Goal: Task Accomplishment & Management: Complete application form

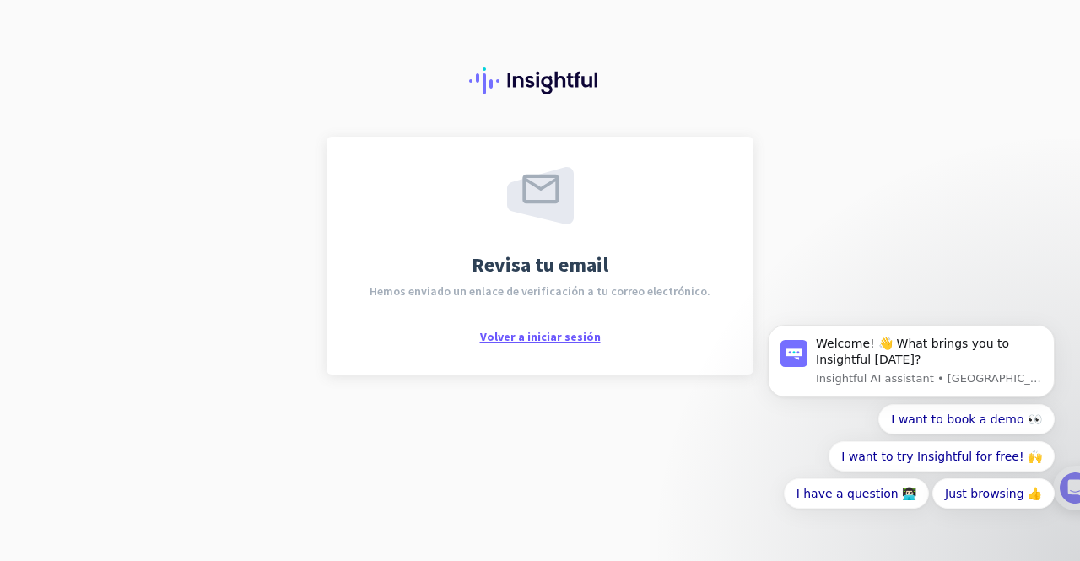
click at [544, 342] on span "Volver a iniciar sesión" at bounding box center [540, 336] width 121 height 15
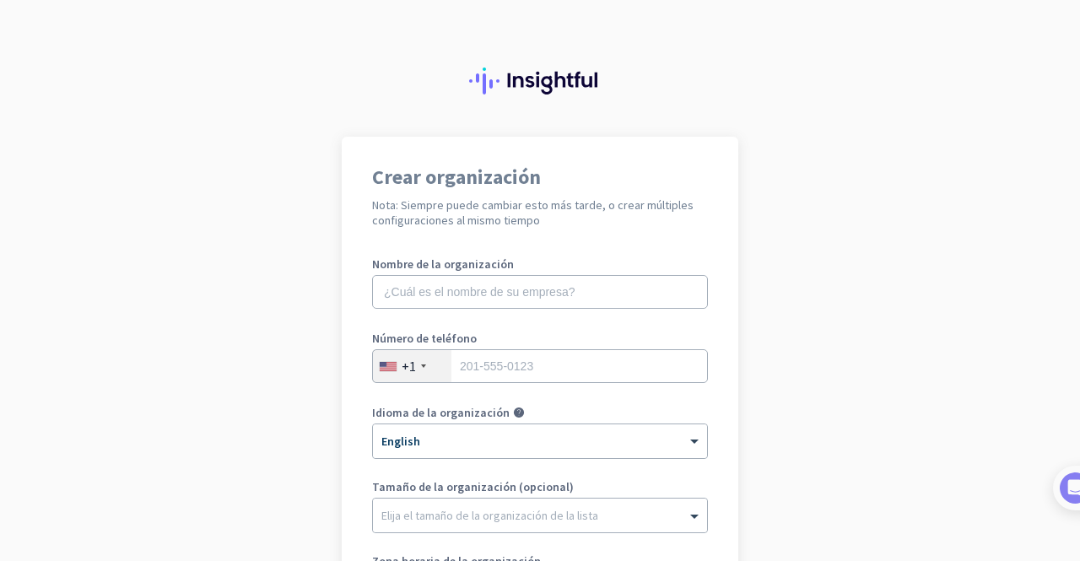
click at [484, 397] on div "Número de teléfono +1" at bounding box center [540, 365] width 336 height 67
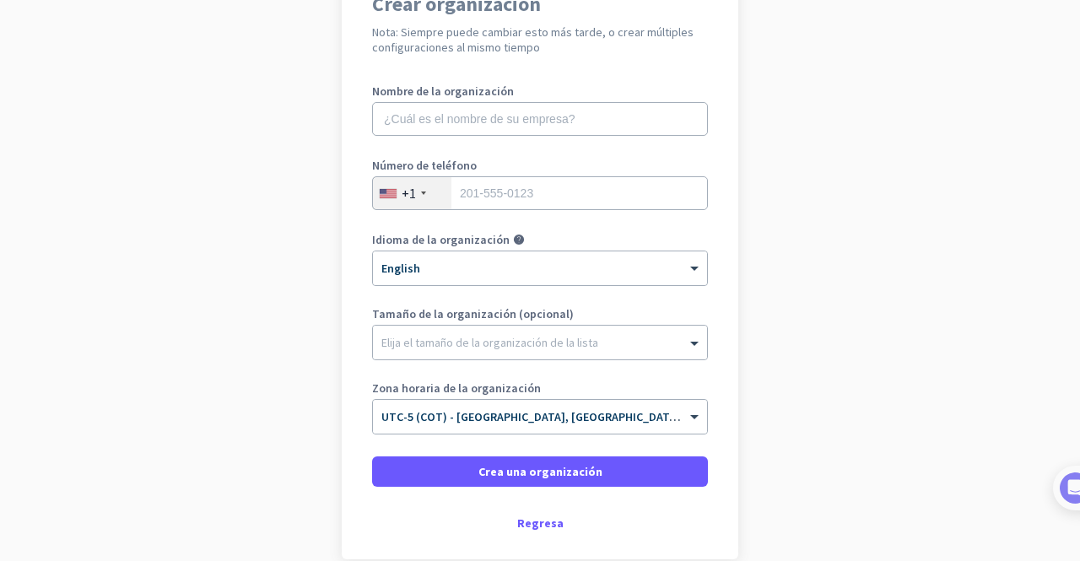
scroll to position [176, 0]
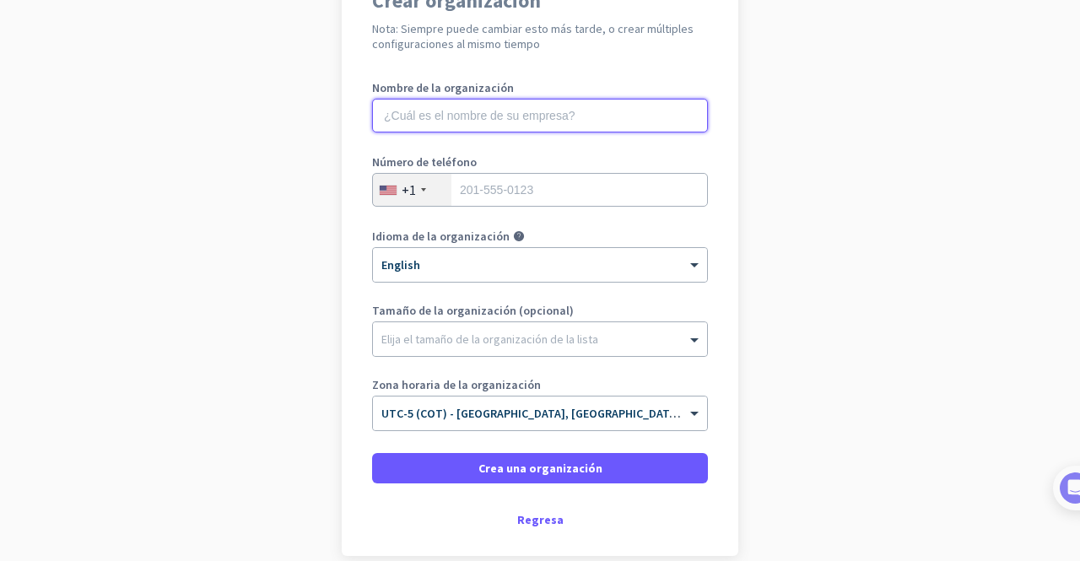
click at [550, 127] on input "text" at bounding box center [540, 116] width 336 height 34
type input "css"
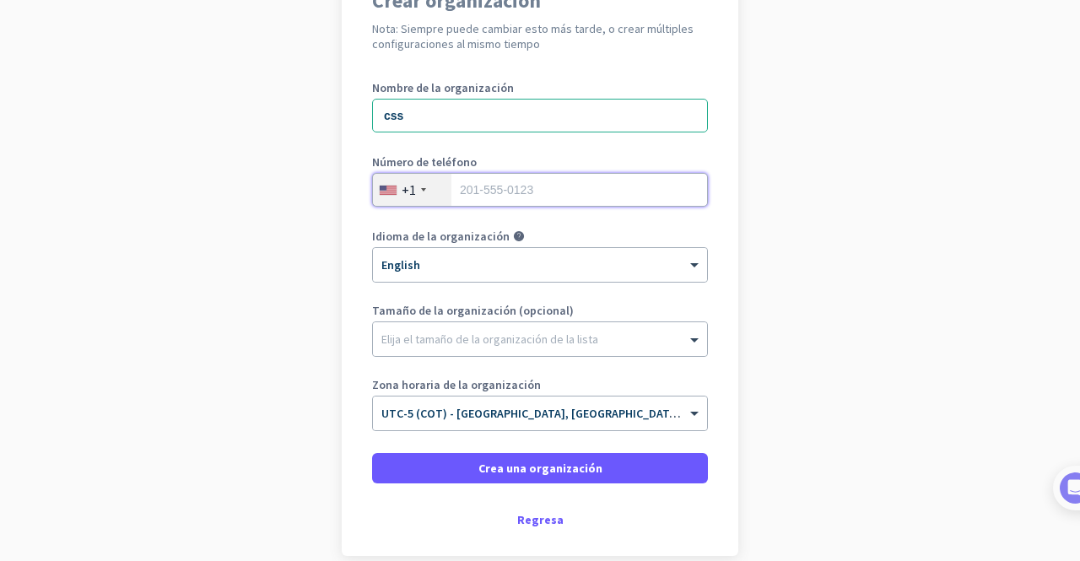
click at [505, 187] on input "tel" at bounding box center [540, 190] width 336 height 34
type input "3227615350"
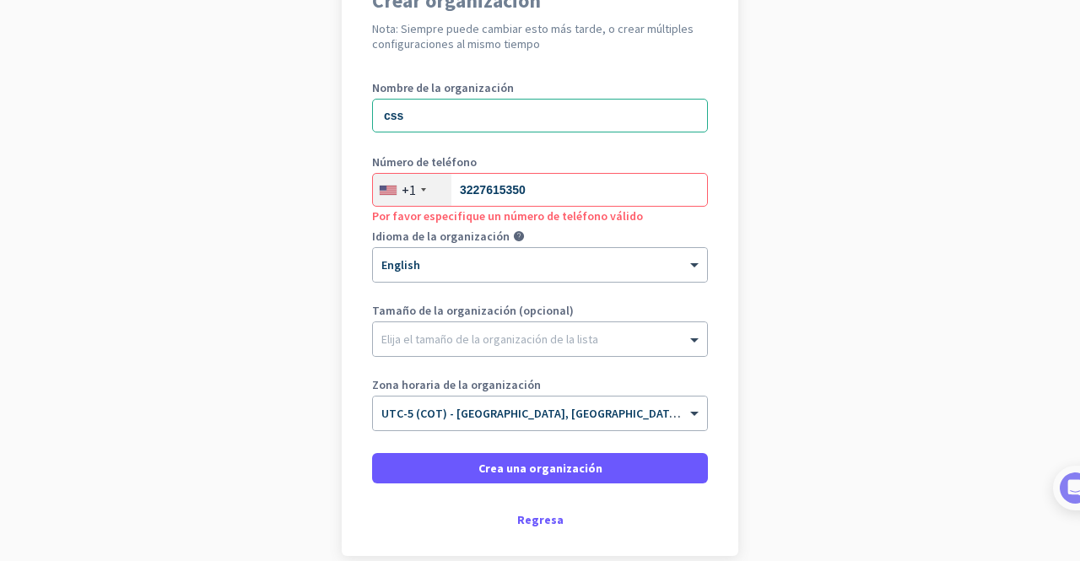
click at [390, 176] on div "+1" at bounding box center [412, 190] width 78 height 32
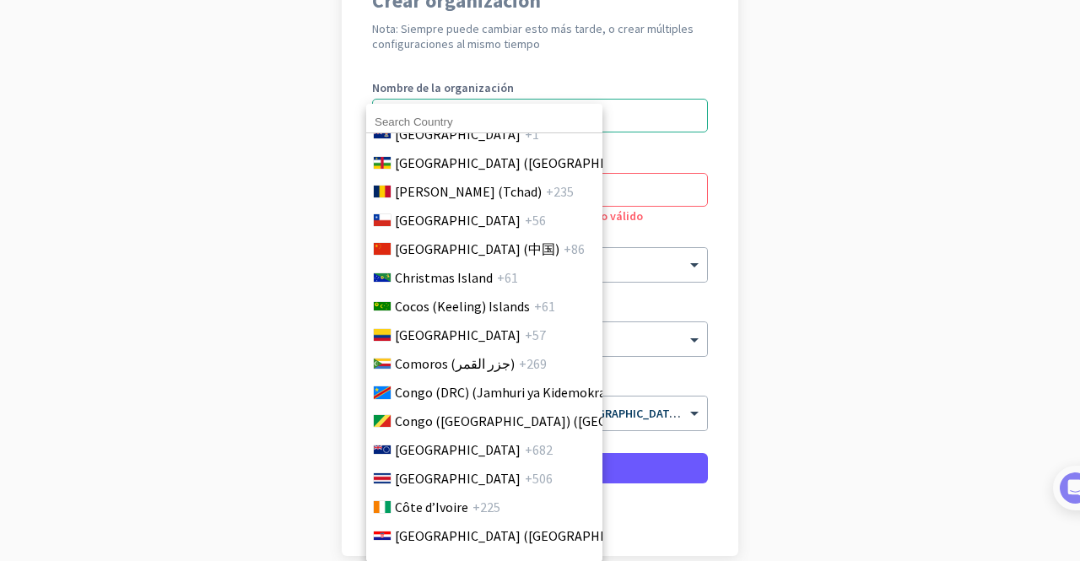
scroll to position [1341, 0]
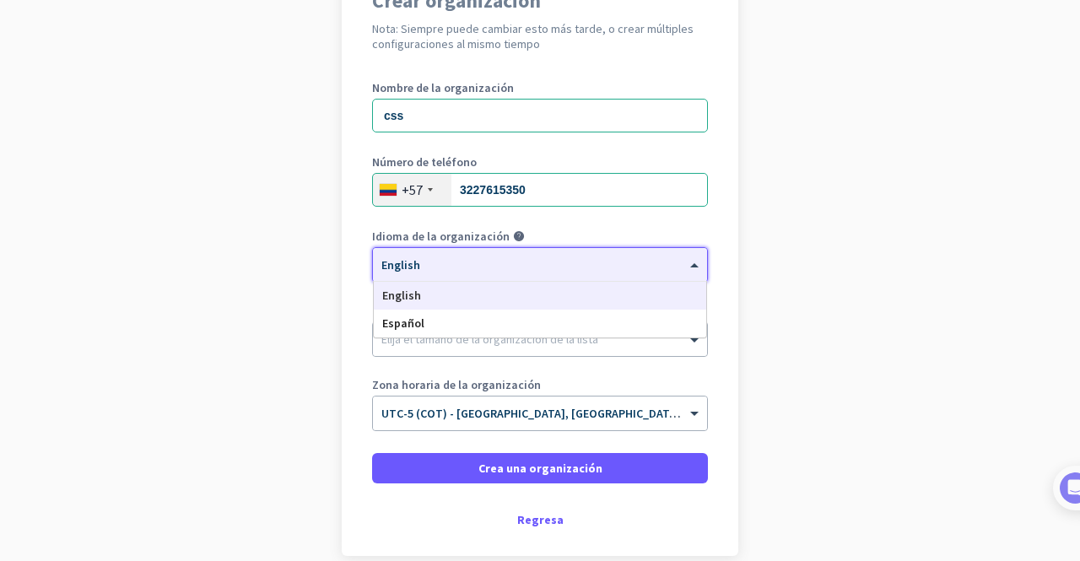
click at [442, 272] on div "× English" at bounding box center [540, 265] width 334 height 34
click at [412, 318] on span "Español" at bounding box center [403, 322] width 42 height 15
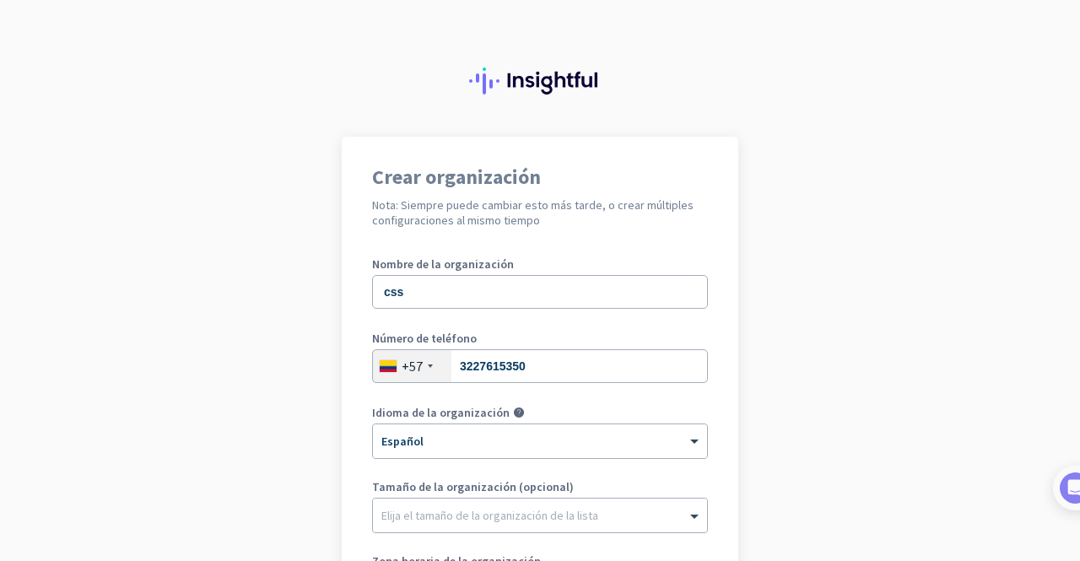
scroll to position [255, 0]
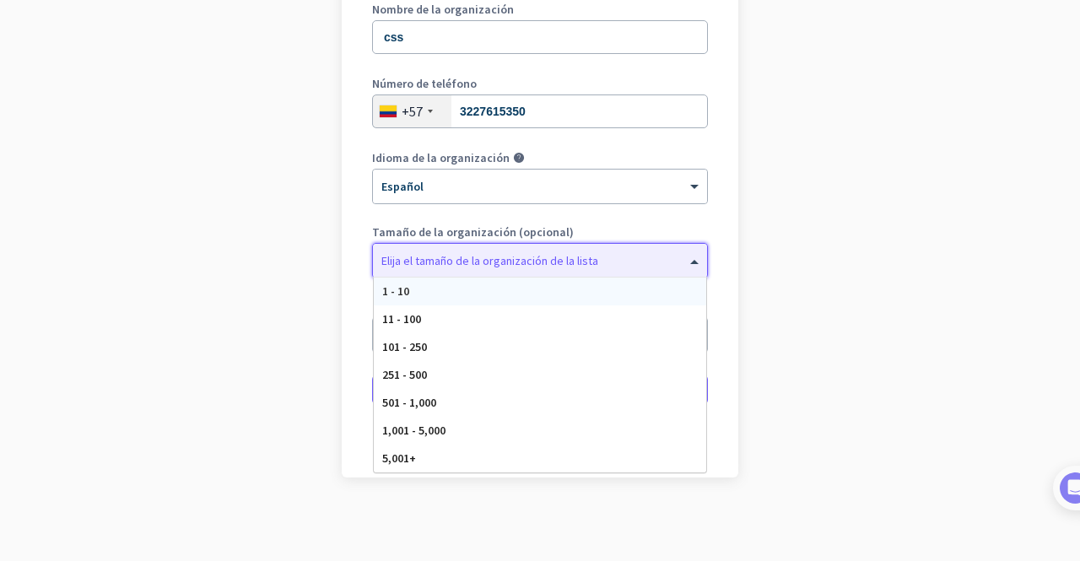
click at [471, 260] on div at bounding box center [540, 256] width 334 height 17
click at [436, 288] on div "1 - 10" at bounding box center [540, 292] width 332 height 28
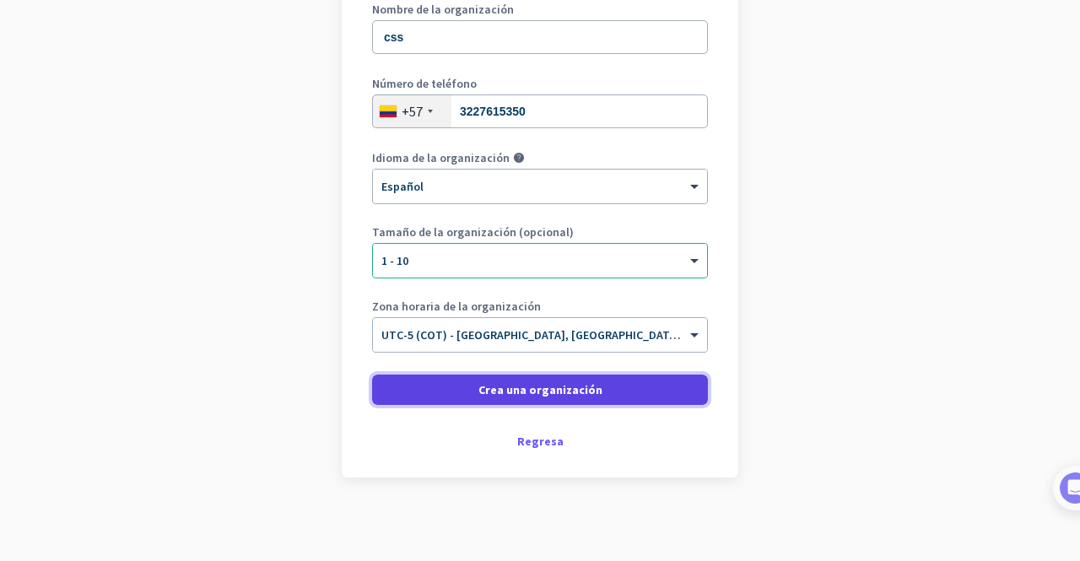
click at [548, 404] on span at bounding box center [540, 389] width 336 height 40
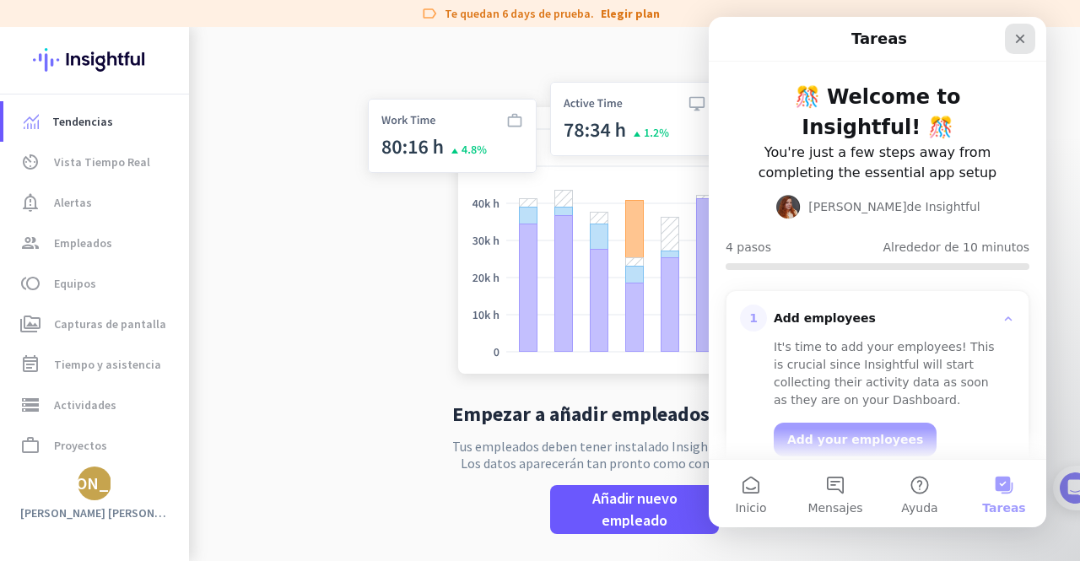
click at [1024, 45] on icon "Cerrar" at bounding box center [1019, 38] width 13 height 13
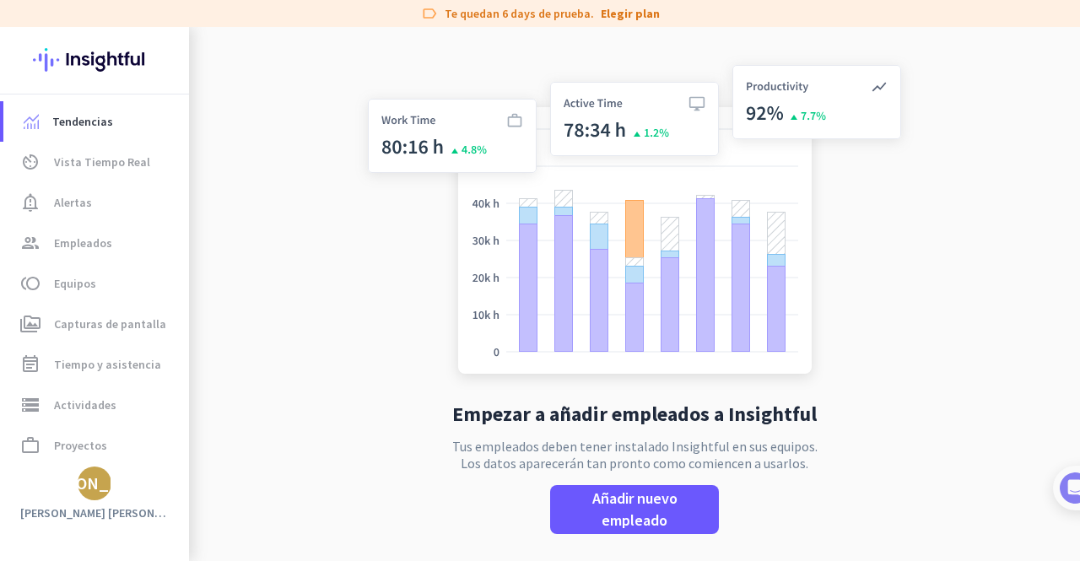
click at [459, 52] on div "Empezar a añadir empleados a Insightful Tus empleados deben tener instalado Ins…" at bounding box center [634, 307] width 558 height 561
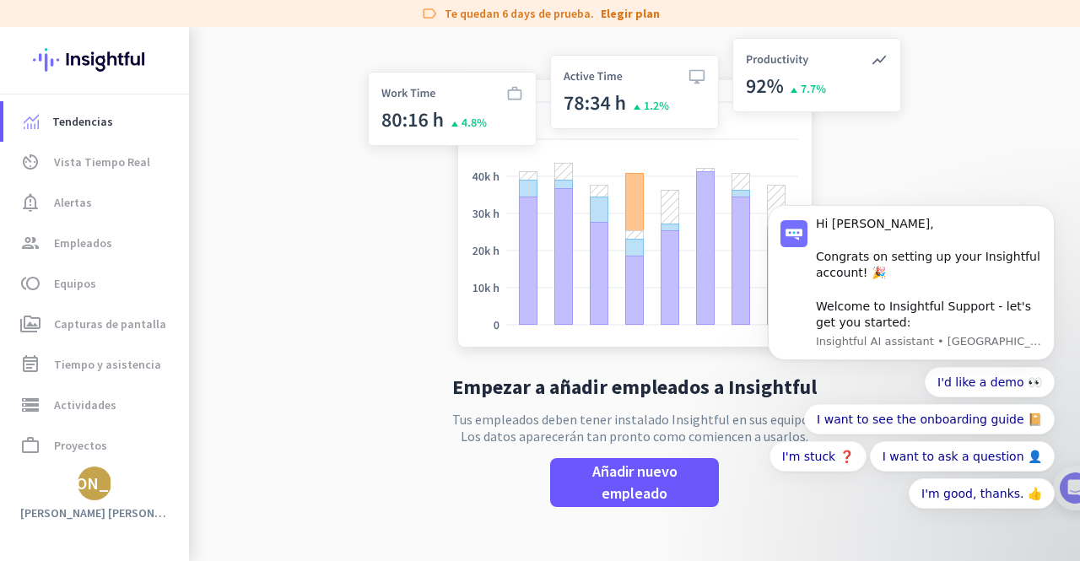
click at [1068, 482] on body "Hi JORGE, Congrats on setting up your Insightful account! 🎉 Welcome to Insightf…" at bounding box center [911, 298] width 324 height 496
click html "Hi JORGE, Congrats on setting up your Insightful account! 🎉 Welcome to Insightf…"
click at [1048, 221] on button "Dismiss notification" at bounding box center [1049, 210] width 22 height 22
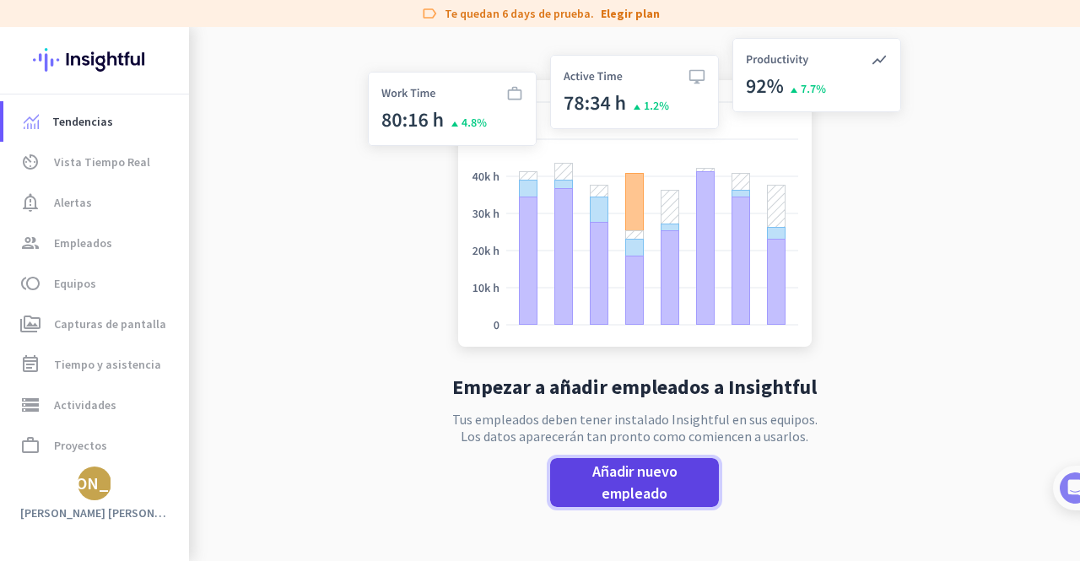
click at [621, 489] on span "Añadir nuevo empleado" at bounding box center [634, 483] width 142 height 44
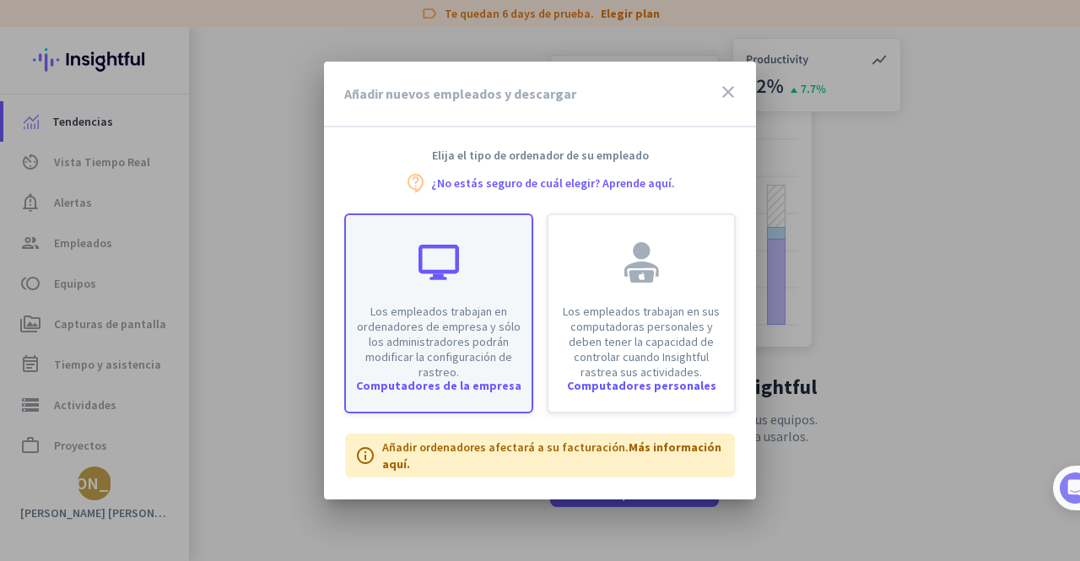
click at [471, 331] on p "Los empleados trabajan en ordenadores de empresa y sólo los administradores pod…" at bounding box center [438, 342] width 165 height 76
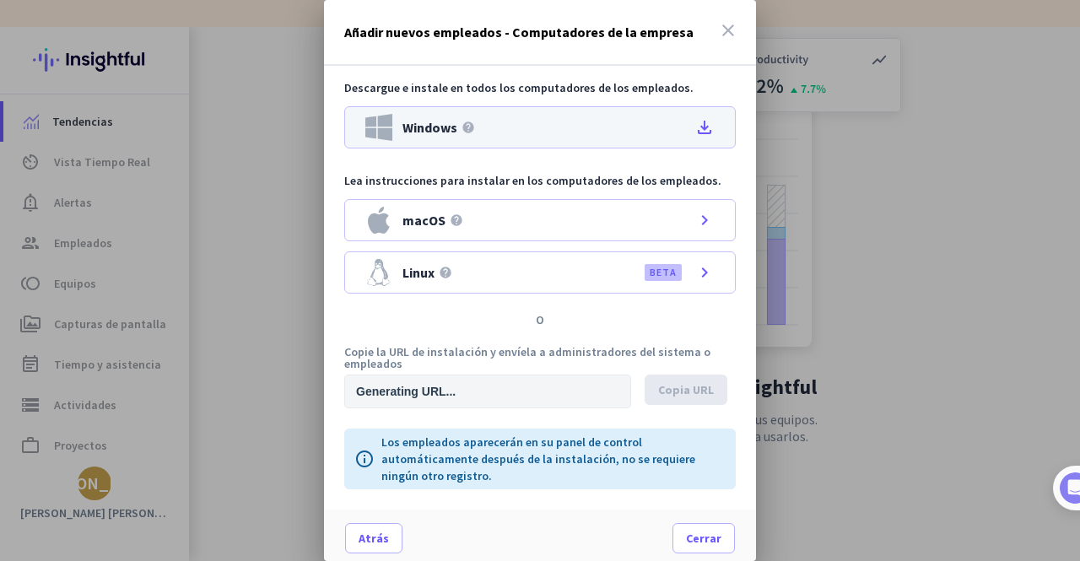
click at [492, 124] on div "Windows help file_download" at bounding box center [539, 127] width 391 height 42
type input "https://app.insightful.io/#/installation/company?token=eyJhbGciOiJIUzI1NiIsInR5…"
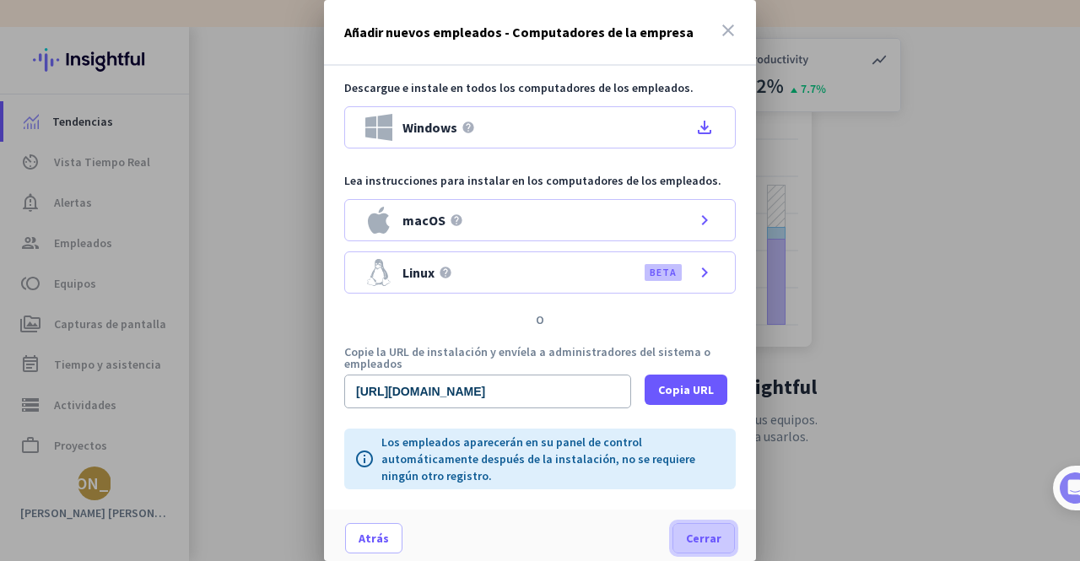
click at [722, 541] on span at bounding box center [703, 538] width 61 height 40
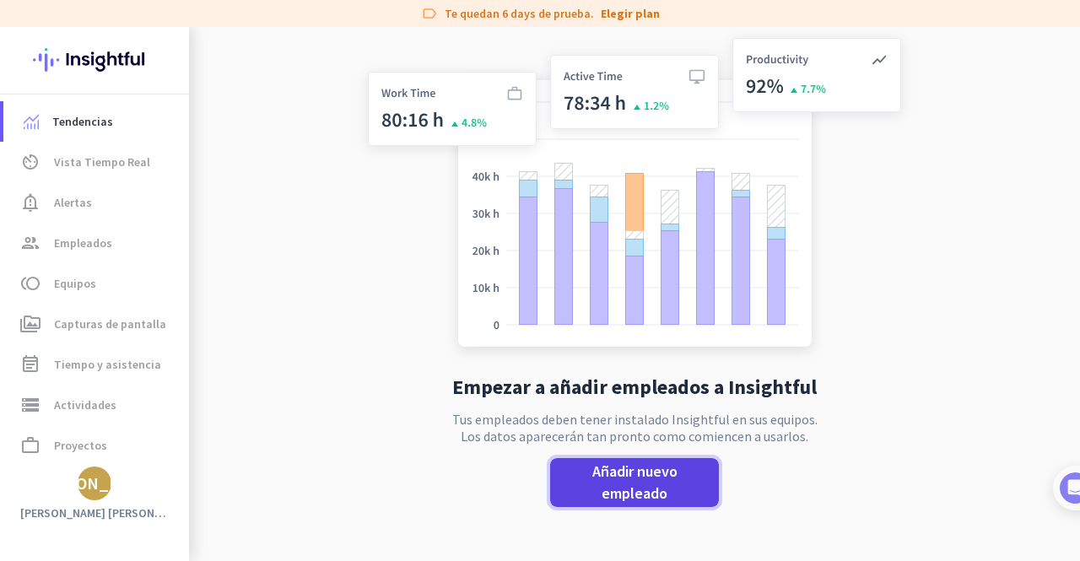
click at [624, 481] on span "Añadir nuevo empleado" at bounding box center [634, 483] width 142 height 44
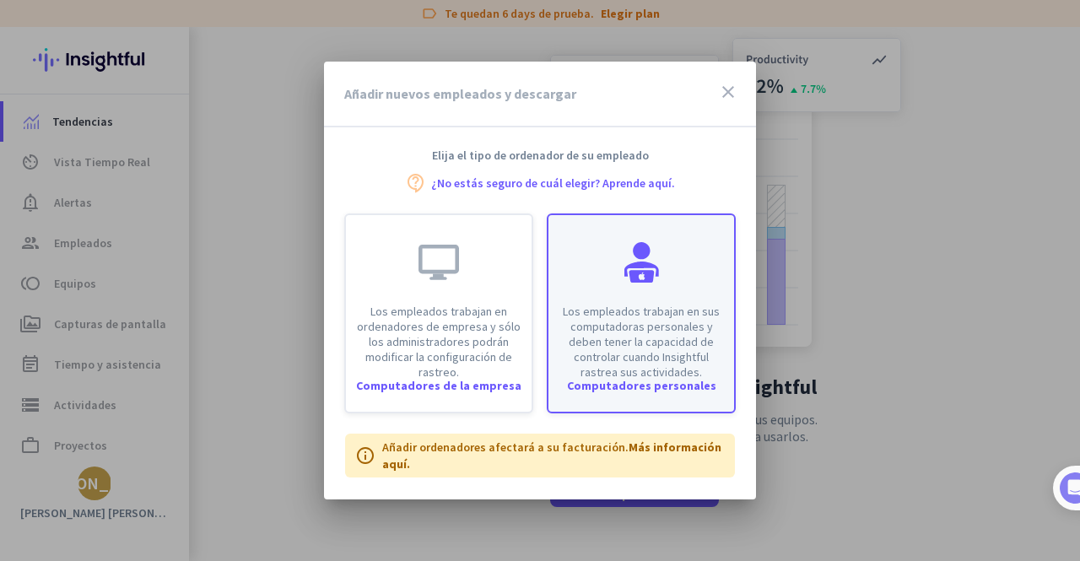
click at [673, 313] on p "Los empleados trabajan en sus computadoras personales y deben tener la capacida…" at bounding box center [640, 342] width 165 height 76
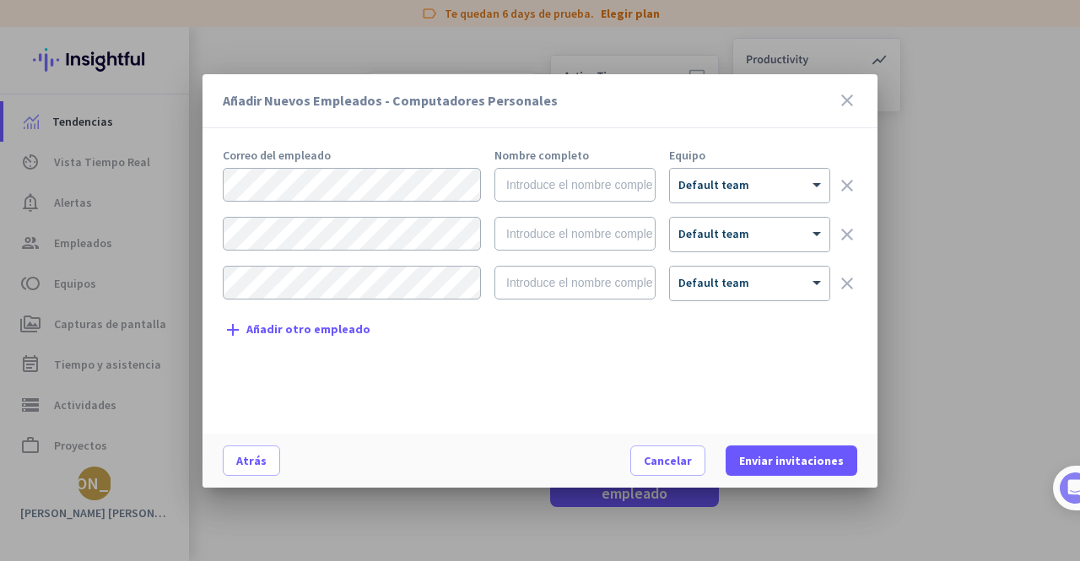
click at [851, 103] on icon "close" at bounding box center [847, 100] width 20 height 20
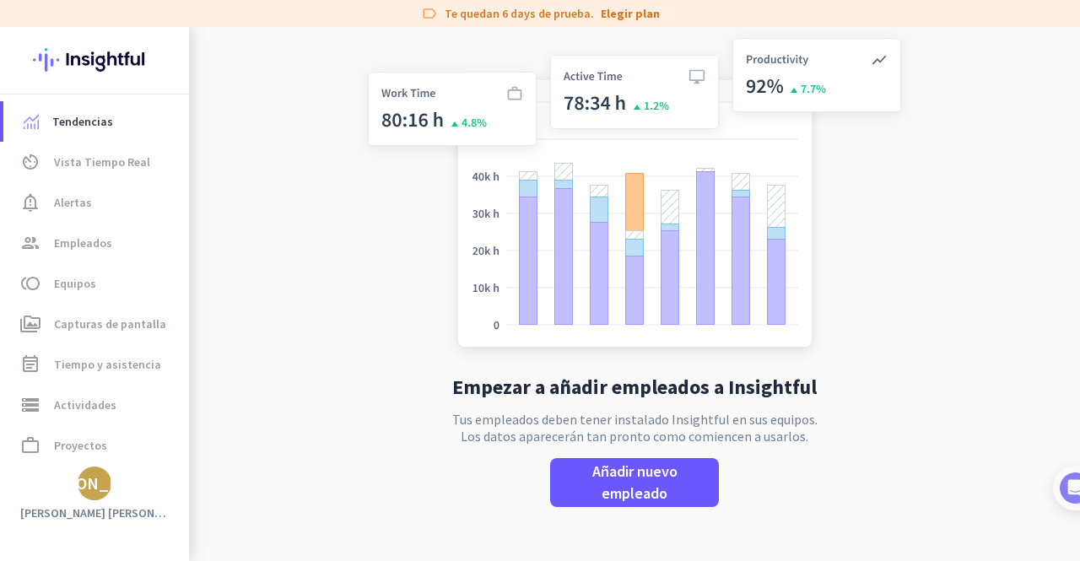
click at [432, 97] on img at bounding box center [634, 196] width 558 height 336
click at [623, 68] on img at bounding box center [634, 196] width 558 height 336
click at [859, 67] on img at bounding box center [634, 196] width 558 height 336
click at [105, 164] on span "Vista Tiempo Real" at bounding box center [102, 162] width 96 height 20
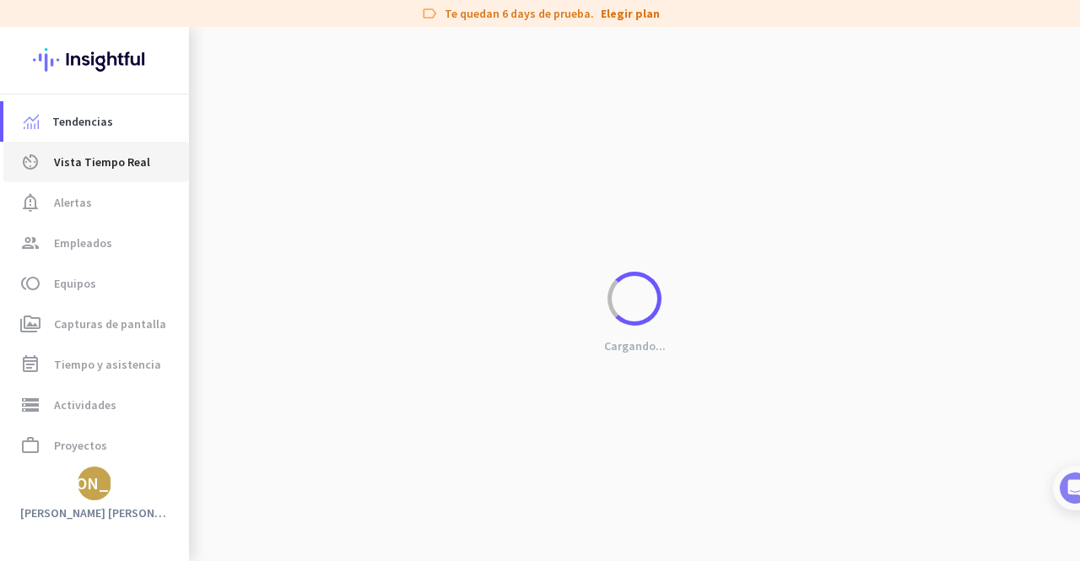
scroll to position [24, 0]
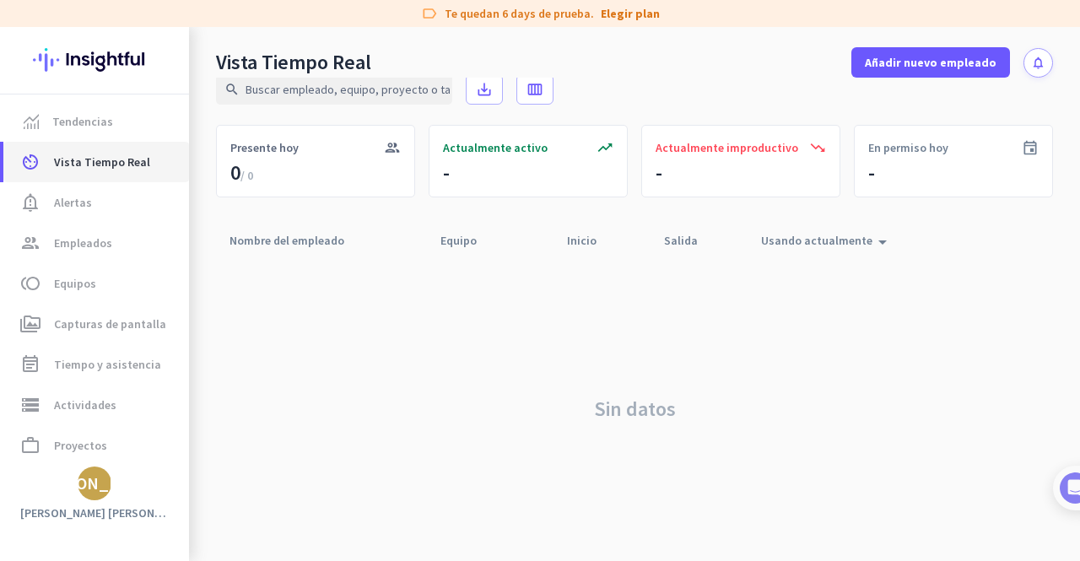
click at [105, 164] on span "Vista Tiempo Real" at bounding box center [102, 162] width 96 height 20
click at [743, 44] on div "Vista Tiempo Real Añadir nuevo empleado notifications" at bounding box center [634, 52] width 891 height 51
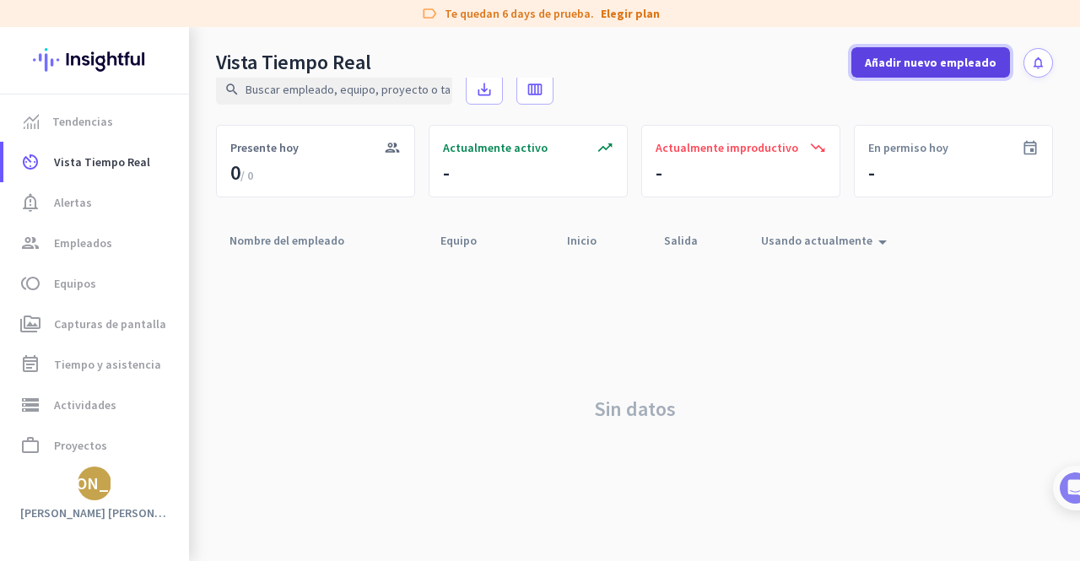
click at [902, 59] on span "Añadir nuevo empleado" at bounding box center [931, 62] width 132 height 17
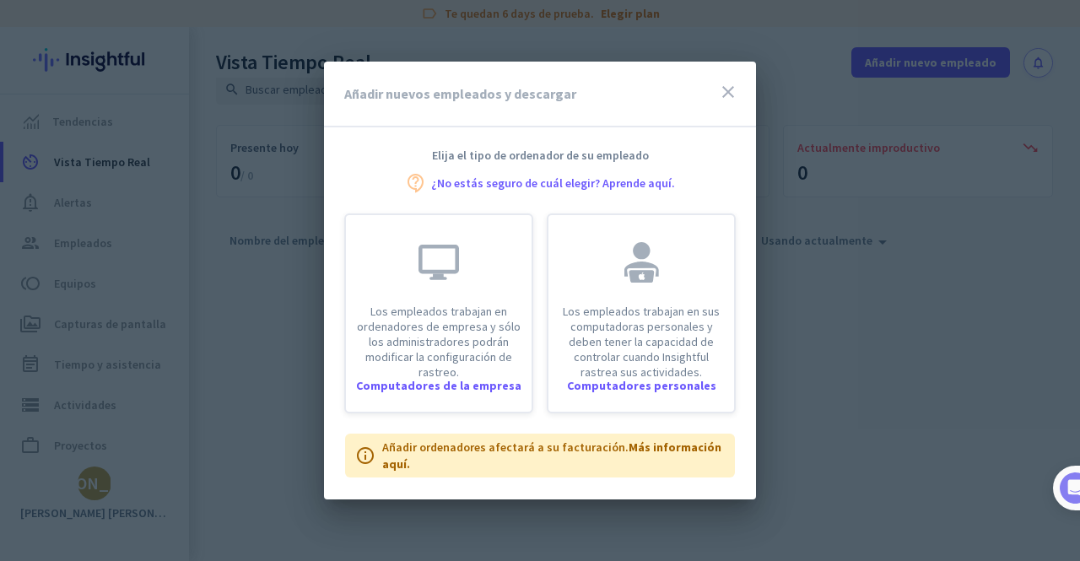
click at [715, 101] on div "Añadir nuevos empleados y descargar close" at bounding box center [540, 95] width 432 height 66
click at [724, 90] on icon "close" at bounding box center [728, 92] width 20 height 20
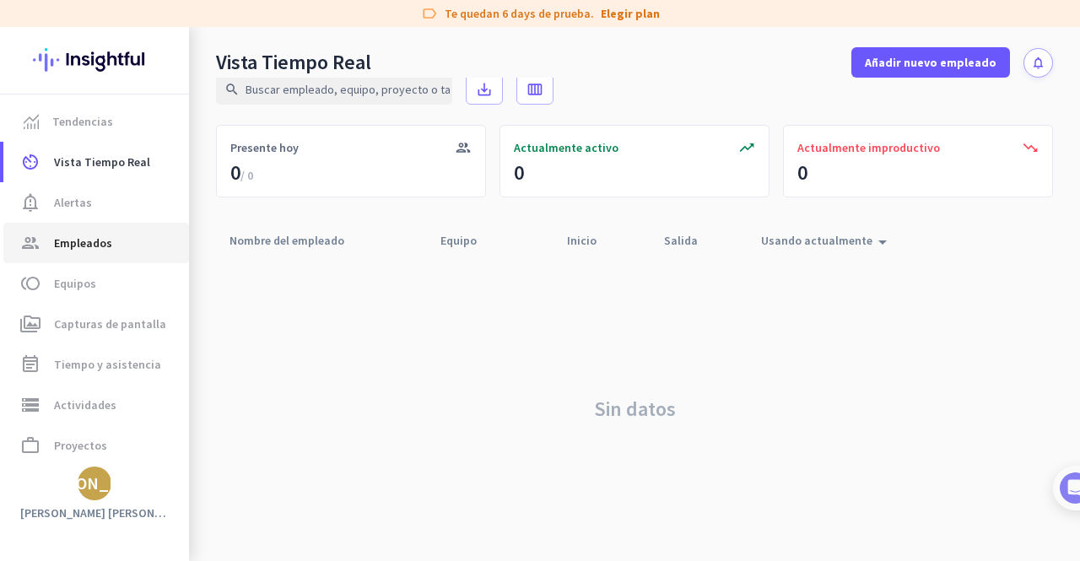
click at [157, 253] on link "group Empleados" at bounding box center [96, 243] width 186 height 40
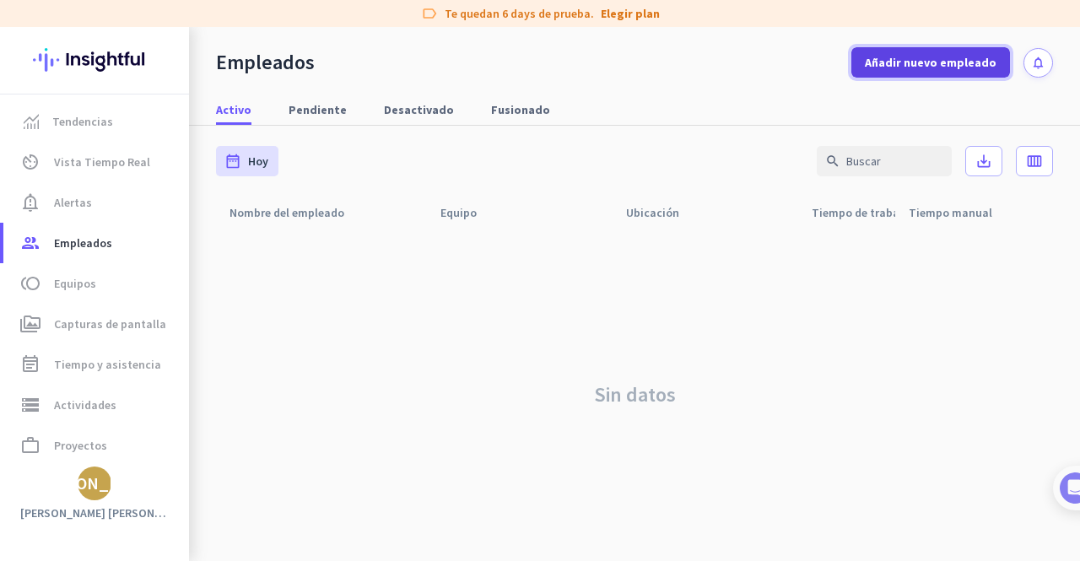
click at [932, 72] on span at bounding box center [930, 62] width 159 height 40
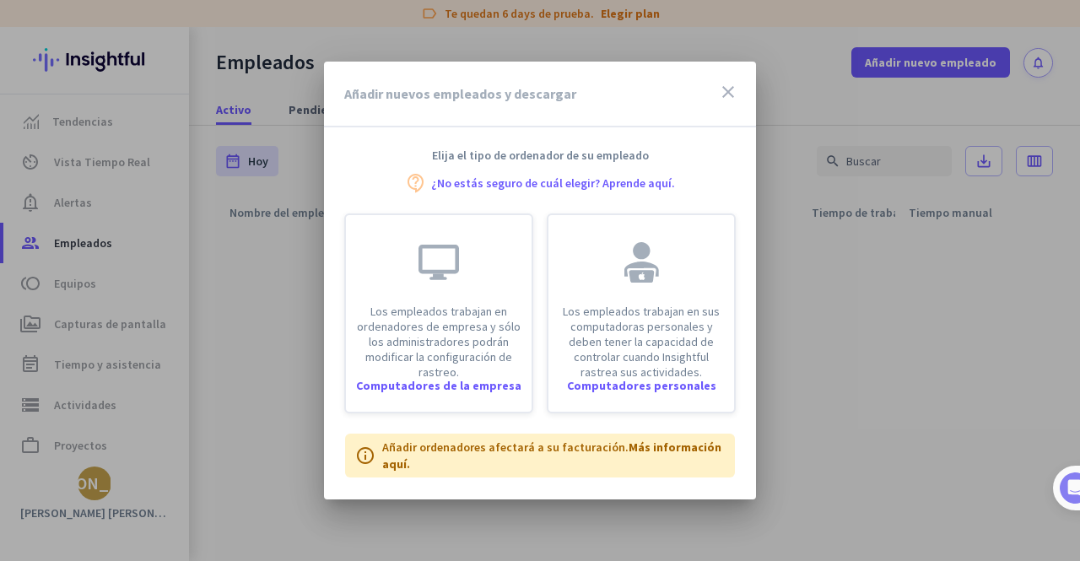
click at [734, 87] on icon "close" at bounding box center [728, 92] width 20 height 20
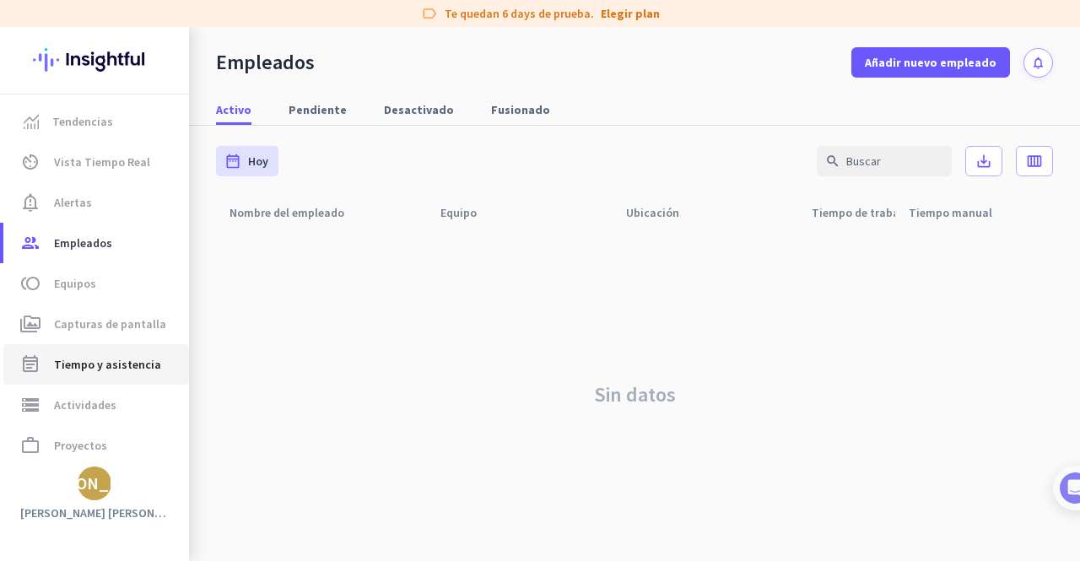
click at [115, 363] on span "Tiempo y asistencia" at bounding box center [107, 364] width 107 height 20
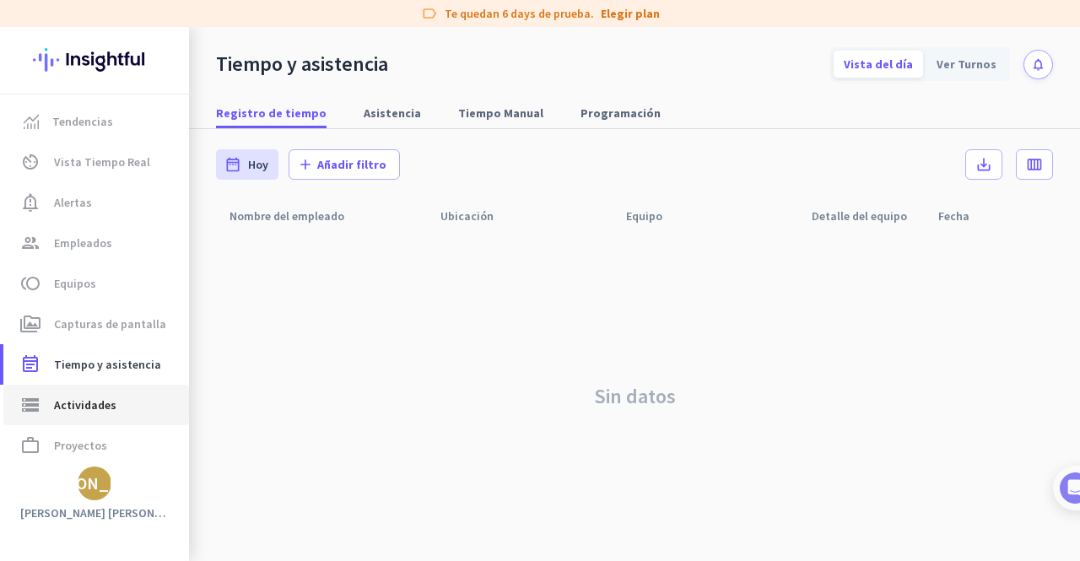
click at [106, 403] on body "label Te quedan 6 days de prueba. Elegir plan Tendencias av_timer Vista Tiempo …" at bounding box center [540, 280] width 1080 height 561
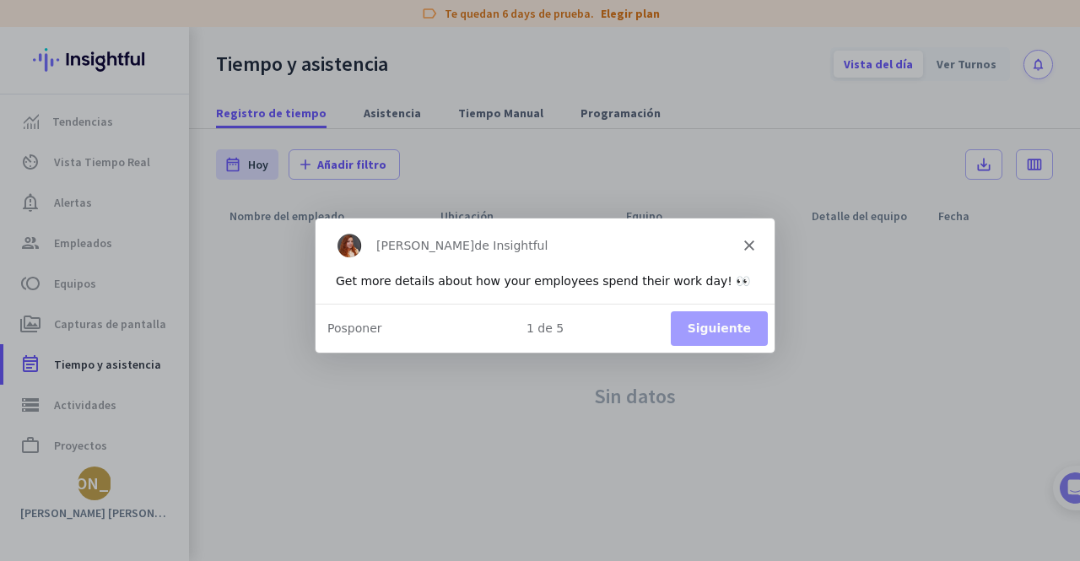
click at [740, 245] on div "Tamara de Insightful" at bounding box center [544, 245] width 459 height 54
click at [752, 240] on polygon "Cerrar" at bounding box center [748, 245] width 10 height 10
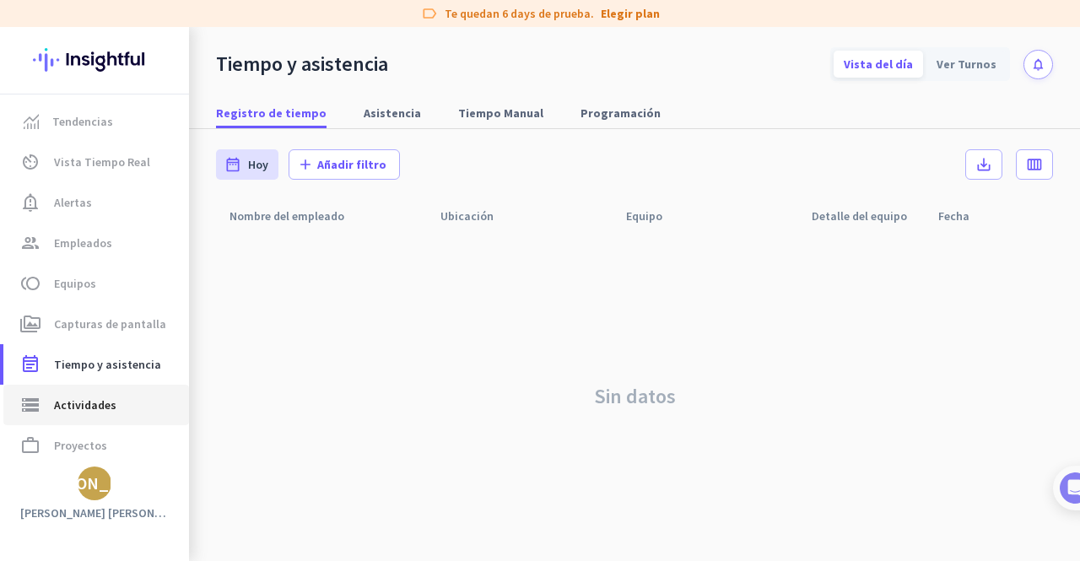
click at [72, 390] on link "storage Actividades" at bounding box center [96, 405] width 186 height 40
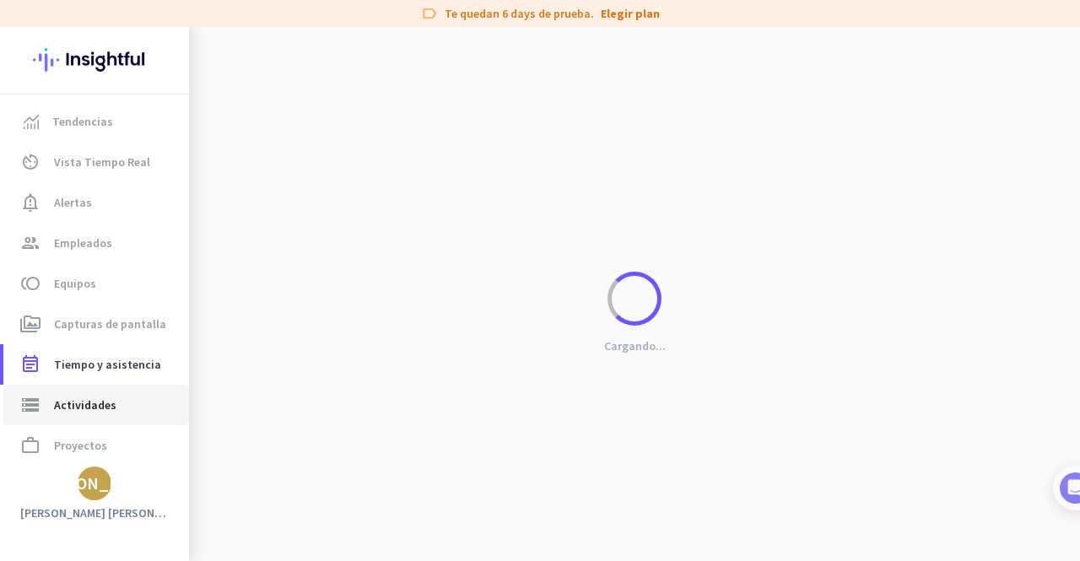
type input "Thu, Aug 14"
